Goal: Information Seeking & Learning: Learn about a topic

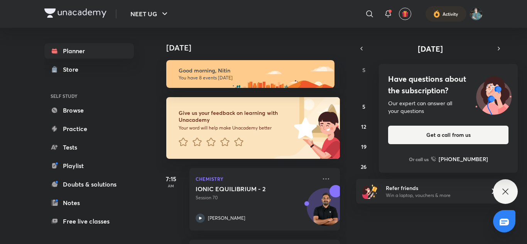
click at [504, 187] on icon at bounding box center [504, 191] width 9 height 9
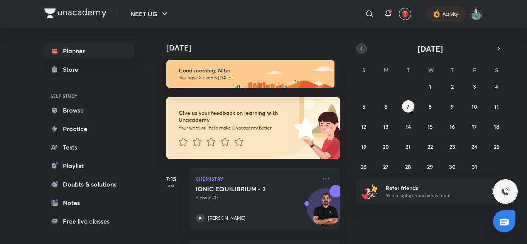
click at [360, 53] on button "button" at bounding box center [361, 48] width 11 height 11
click at [453, 104] on abbr "11" at bounding box center [451, 106] width 5 height 7
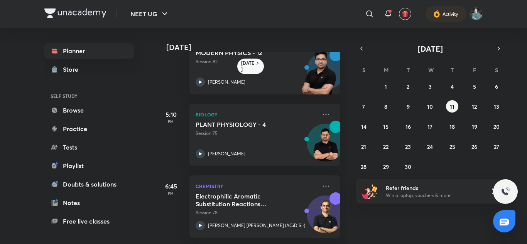
scroll to position [394, 0]
click at [472, 106] on abbr "12" at bounding box center [473, 106] width 5 height 7
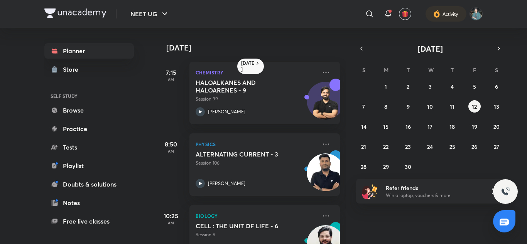
scroll to position [184, 0]
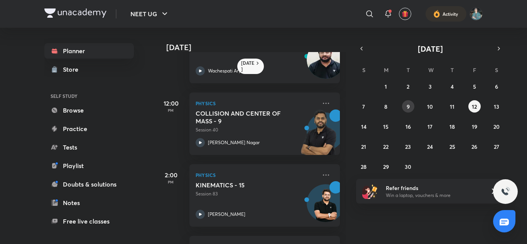
click at [407, 105] on abbr "9" at bounding box center [407, 106] width 3 height 7
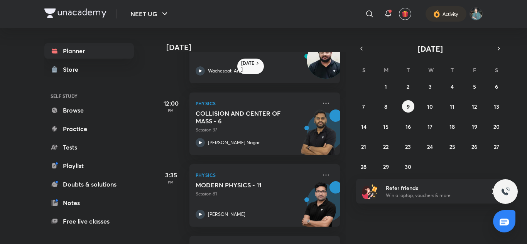
scroll to position [322, 0]
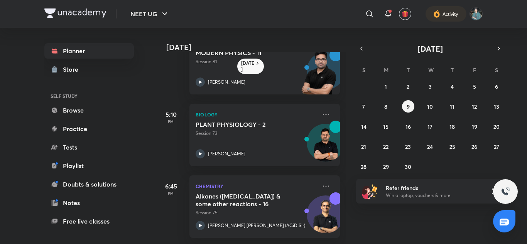
click at [347, 145] on div "[DATE] 7:15 AM Chemistry HALOALKANES AND HALOARENES - 6 Session 96 [PERSON_NAME…" at bounding box center [340, 136] width 370 height 216
click at [385, 108] on abbr "8" at bounding box center [385, 106] width 3 height 7
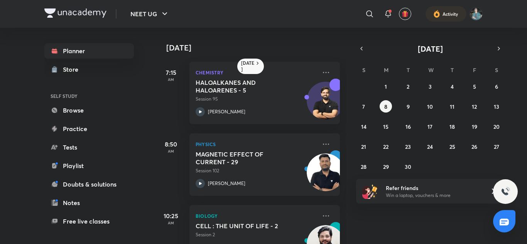
scroll to position [184, 0]
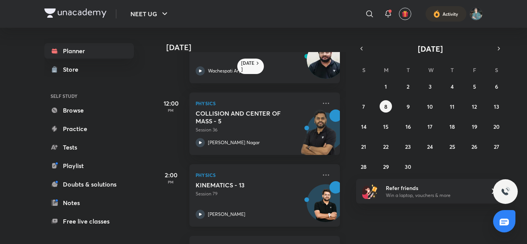
click at [290, 187] on h5 "KINEMATICS - 13" at bounding box center [243, 185] width 96 height 8
click at [405, 103] on button "9" at bounding box center [408, 106] width 12 height 12
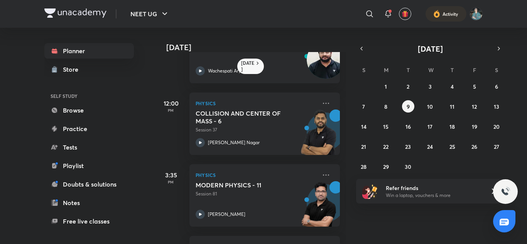
scroll to position [322, 0]
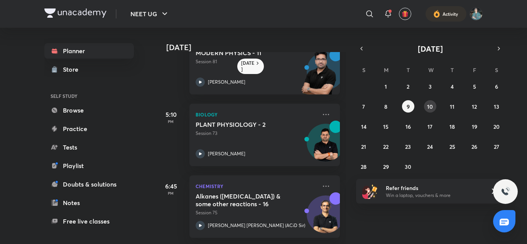
click at [432, 107] on abbr "10" at bounding box center [430, 106] width 6 height 7
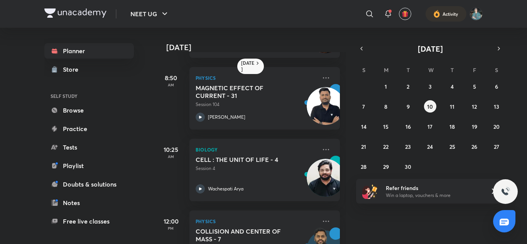
scroll to position [251, 0]
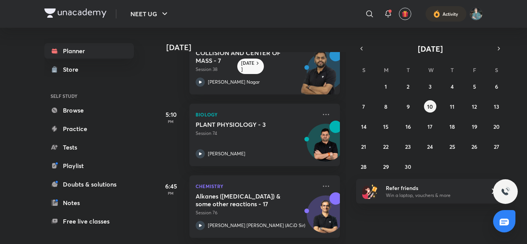
click at [339, 124] on div "[DATE] 7:15 AM Chemistry HALOALKANES AND HALOARENES - 7 Session 97 [PERSON_NAME…" at bounding box center [250, 136] width 190 height 216
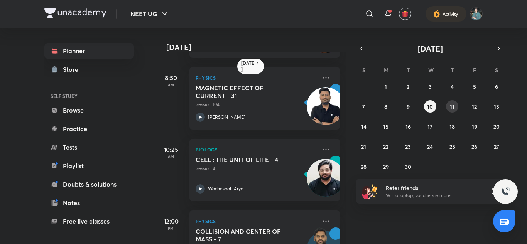
click at [451, 105] on abbr "11" at bounding box center [451, 106] width 5 height 7
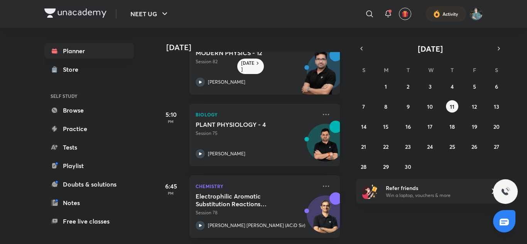
scroll to position [210, 0]
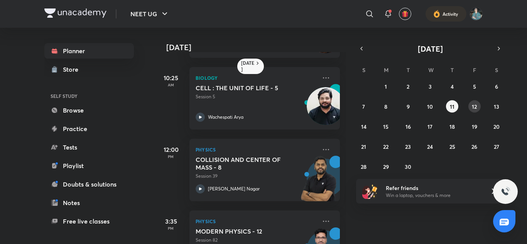
click at [473, 109] on abbr "12" at bounding box center [473, 106] width 5 height 7
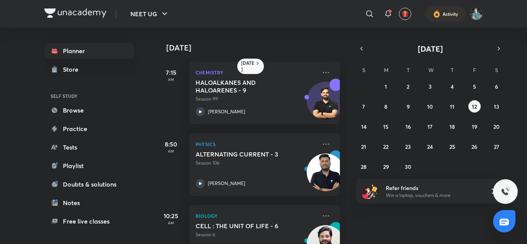
scroll to position [184, 0]
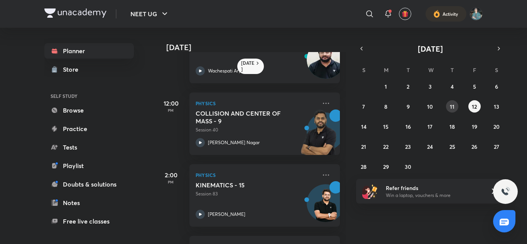
click at [451, 106] on abbr "11" at bounding box center [451, 106] width 5 height 7
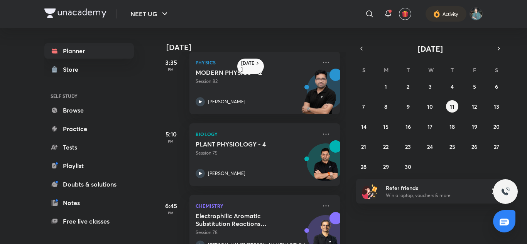
scroll to position [394, 0]
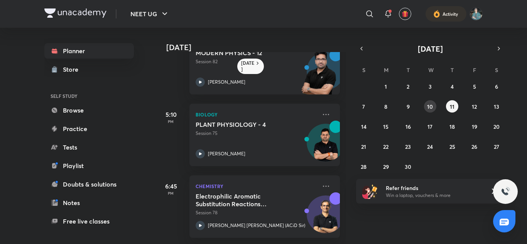
click at [433, 105] on abbr "10" at bounding box center [430, 106] width 6 height 7
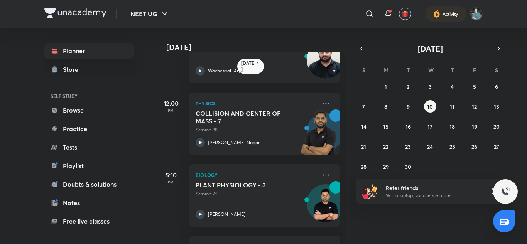
scroll to position [251, 0]
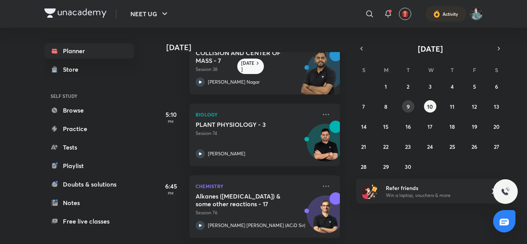
click at [407, 109] on abbr "9" at bounding box center [407, 106] width 3 height 7
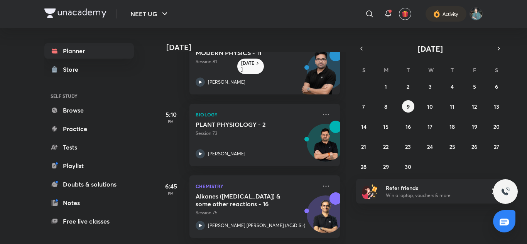
scroll to position [138, 0]
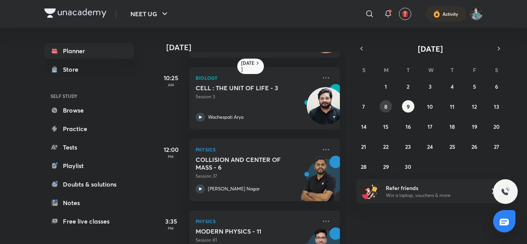
click at [391, 108] on button "8" at bounding box center [385, 106] width 12 height 12
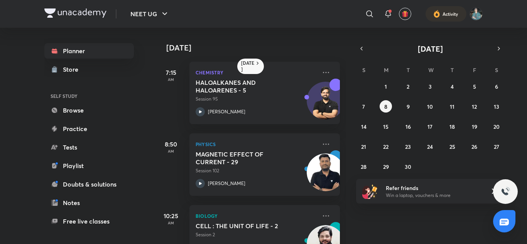
scroll to position [184, 0]
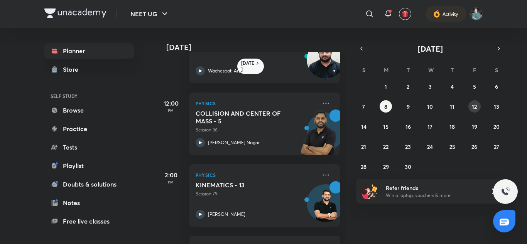
click at [473, 107] on abbr "12" at bounding box center [473, 106] width 5 height 7
click at [296, 186] on div "KINEMATICS - 15 Session 83" at bounding box center [255, 189] width 121 height 16
